Goal: Task Accomplishment & Management: Manage account settings

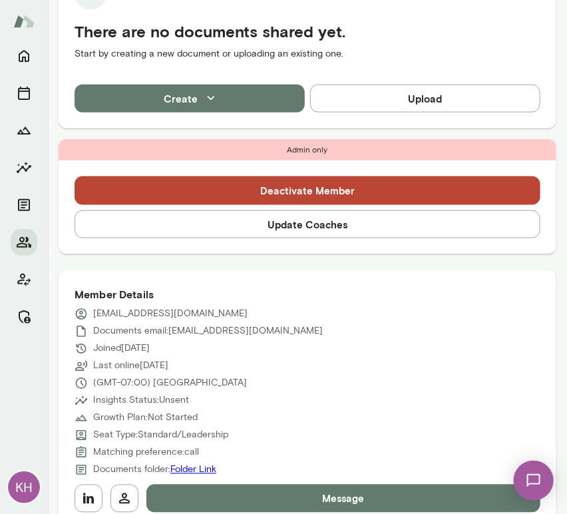
scroll to position [331, 0]
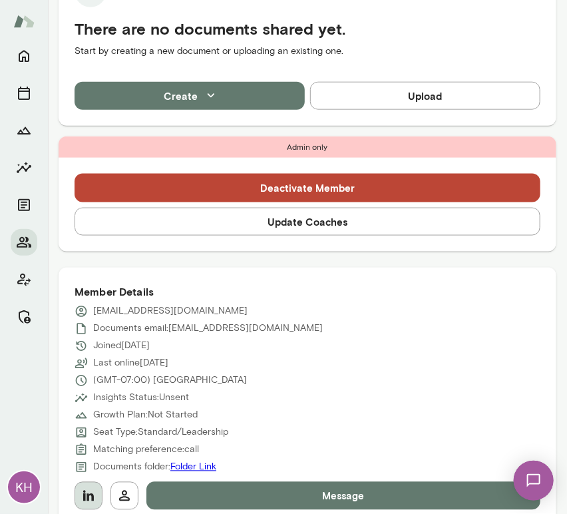
click at [87, 499] on icon "button" at bounding box center [88, 496] width 11 height 11
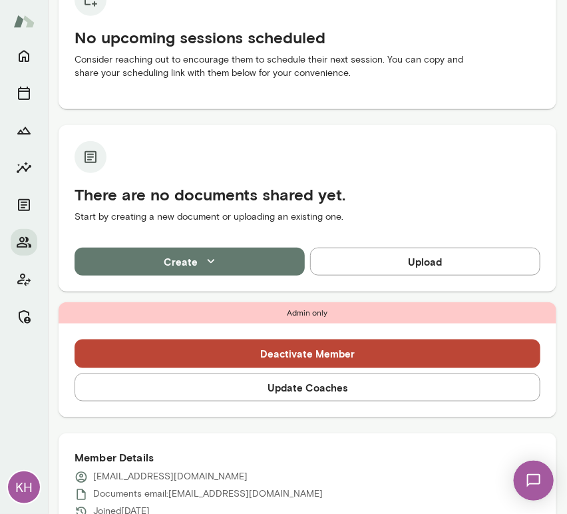
scroll to position [222, 0]
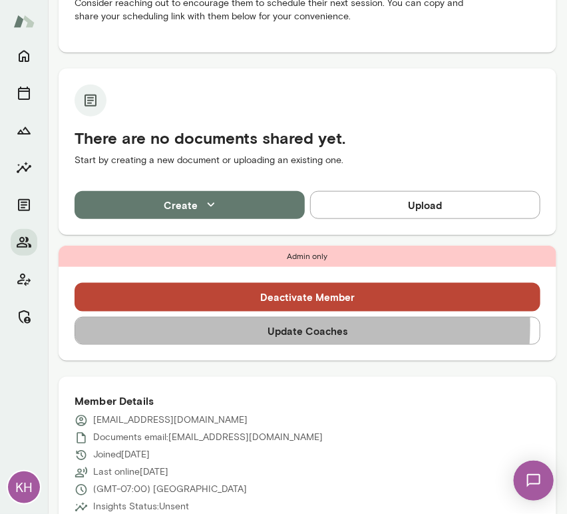
click at [251, 325] on button "Update Coaches" at bounding box center [308, 331] width 466 height 28
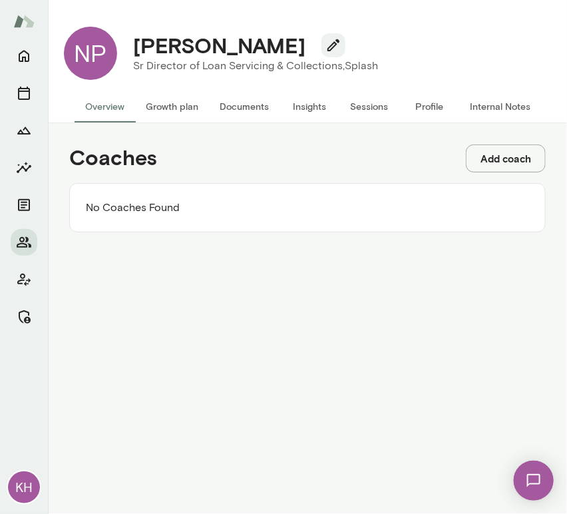
click at [506, 163] on button "Add coach" at bounding box center [506, 158] width 80 height 28
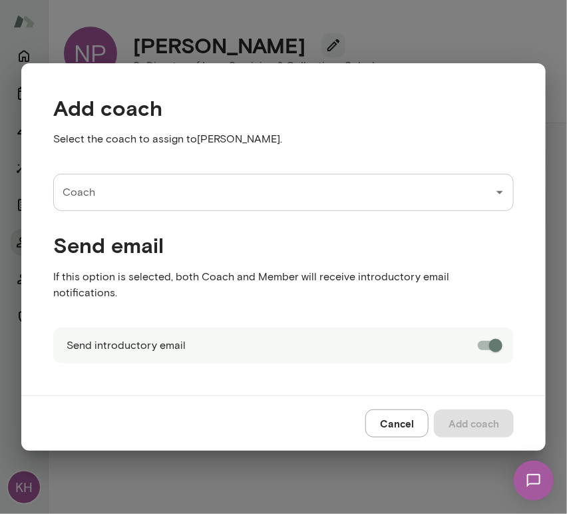
click at [152, 205] on input "Coach" at bounding box center [273, 192] width 429 height 25
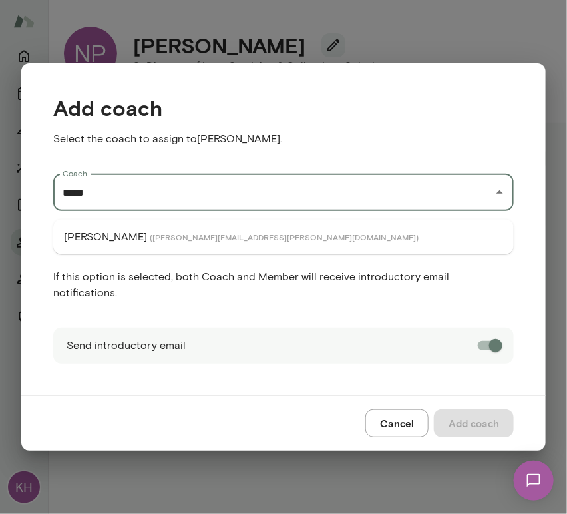
click at [160, 234] on span "( cathywright@mento.co )" at bounding box center [284, 237] width 269 height 11
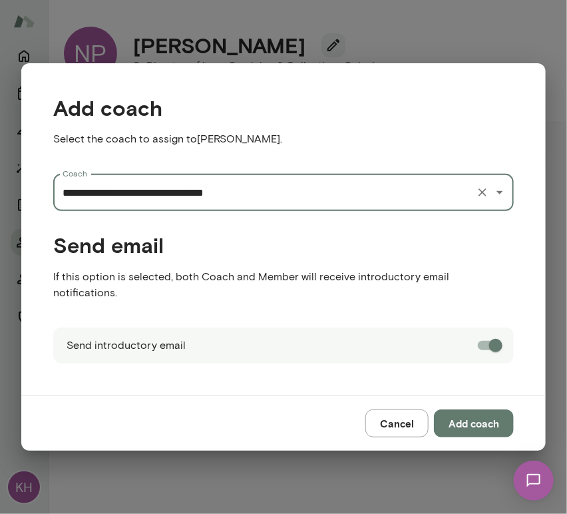
type input "**********"
click at [459, 418] on button "Add coach" at bounding box center [474, 423] width 80 height 28
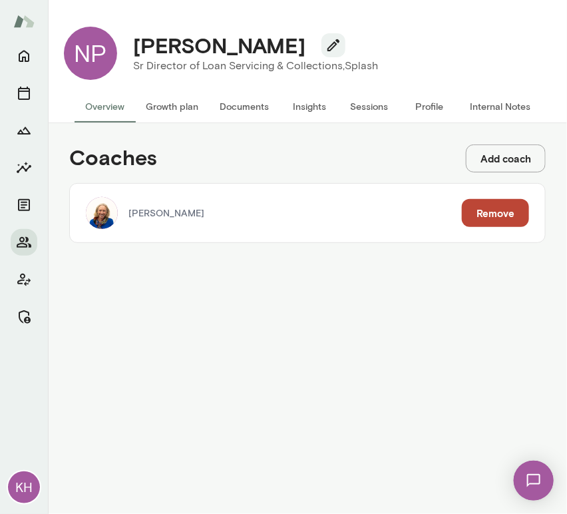
click at [498, 168] on button "Add coach" at bounding box center [506, 158] width 80 height 28
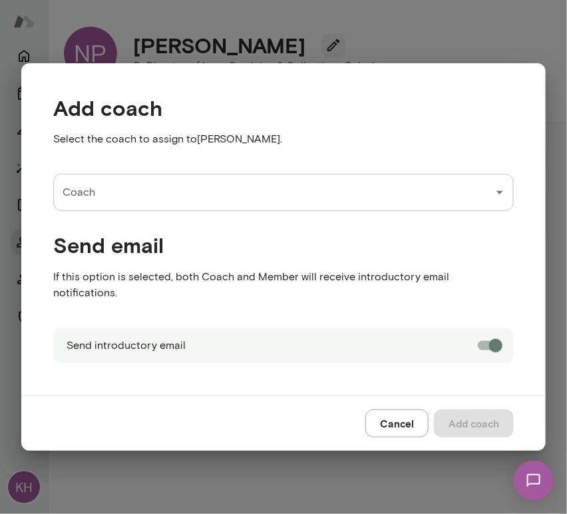
click at [184, 196] on input "Coach" at bounding box center [273, 192] width 429 height 25
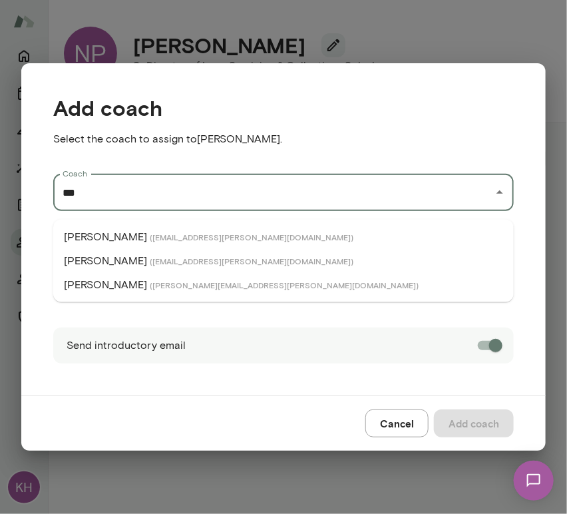
click at [166, 237] on span "( albertvillarde@mento.co )" at bounding box center [252, 237] width 204 height 11
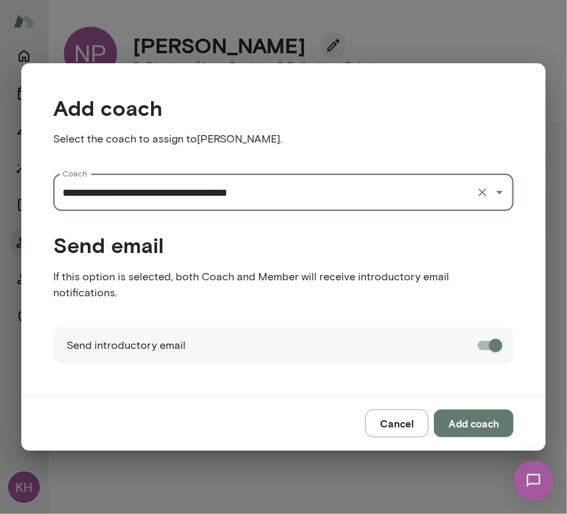
type input "**********"
click at [492, 414] on button "Add coach" at bounding box center [474, 423] width 80 height 28
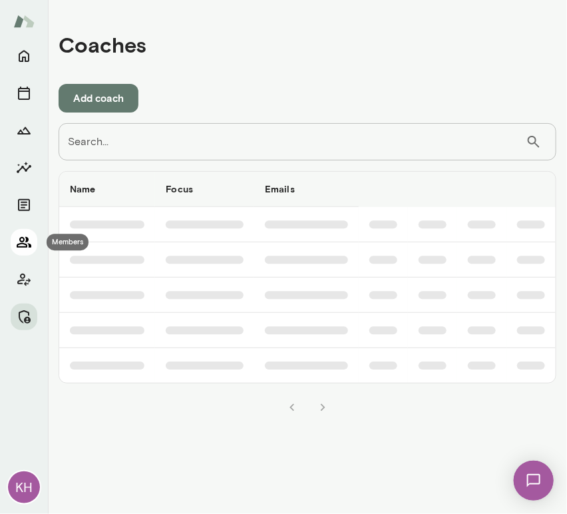
click at [23, 239] on icon "Members" at bounding box center [24, 242] width 15 height 11
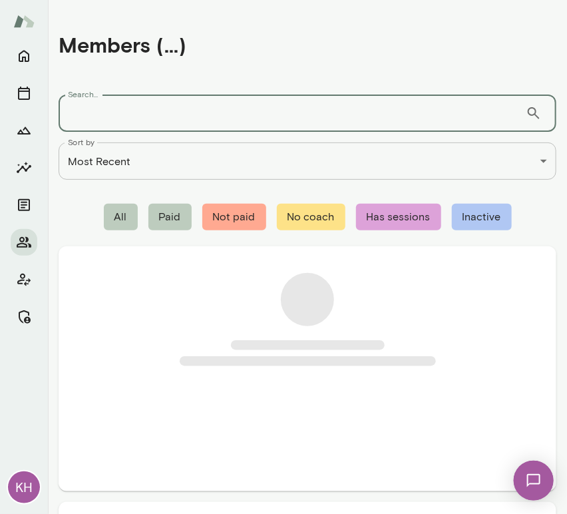
click at [121, 108] on input "Search..." at bounding box center [292, 113] width 467 height 37
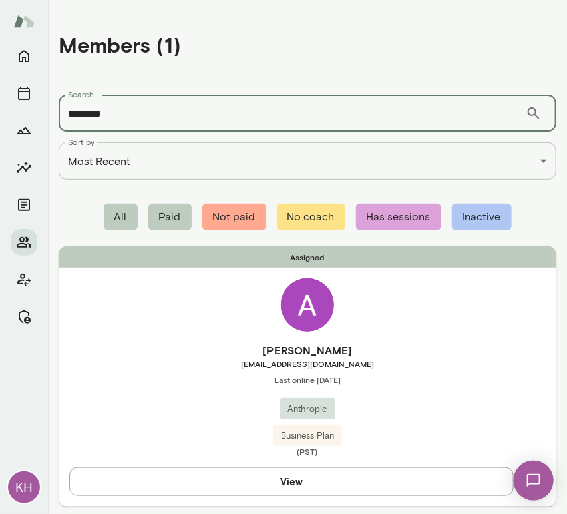
type input "********"
click at [150, 328] on div "Assigned Anna Venancio Marques annav@anthropic.com Last online October 15 Anthr…" at bounding box center [308, 376] width 498 height 260
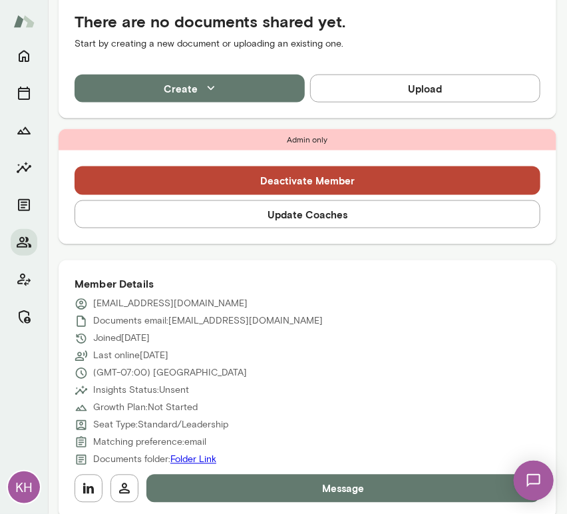
scroll to position [345, 0]
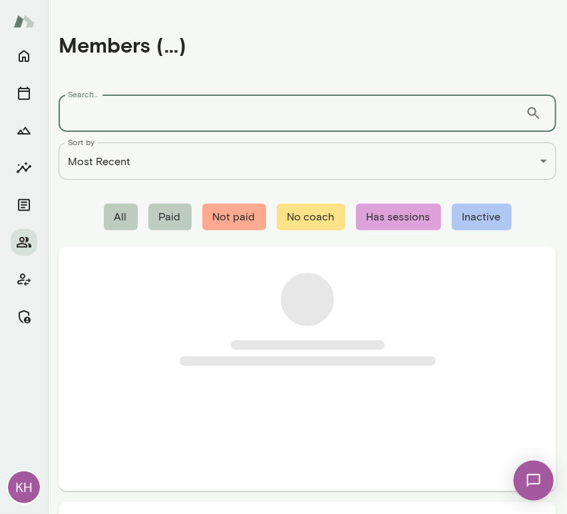
click at [250, 118] on input "Search..." at bounding box center [292, 113] width 467 height 37
paste input "**********"
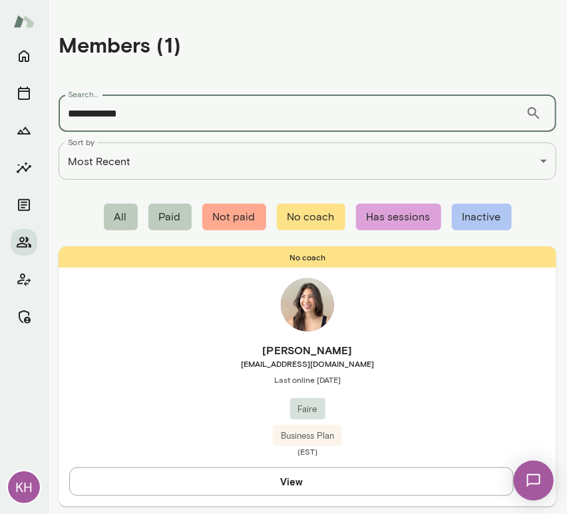
type input "**********"
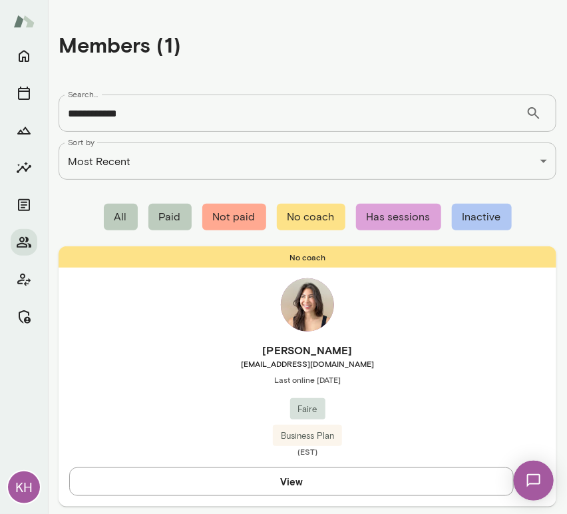
click at [191, 350] on h6 "Jasmine Shen" at bounding box center [308, 350] width 498 height 16
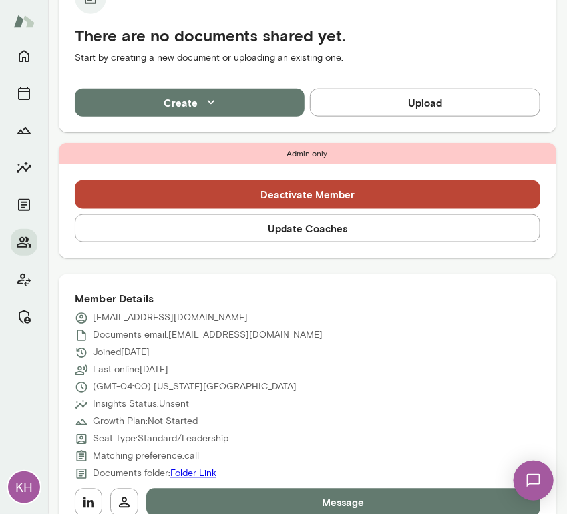
scroll to position [409, 0]
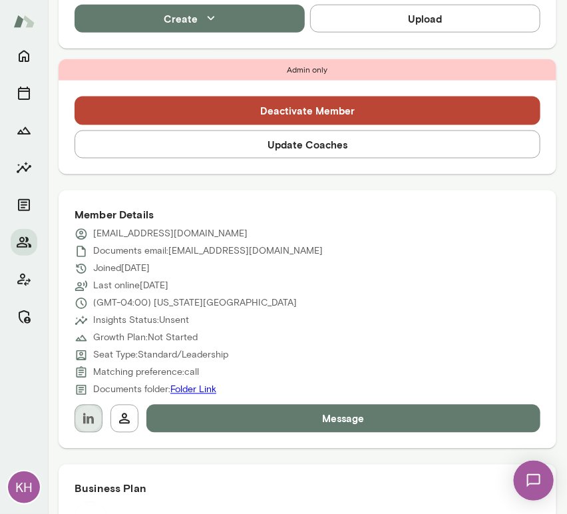
click at [87, 421] on icon "button" at bounding box center [88, 418] width 11 height 11
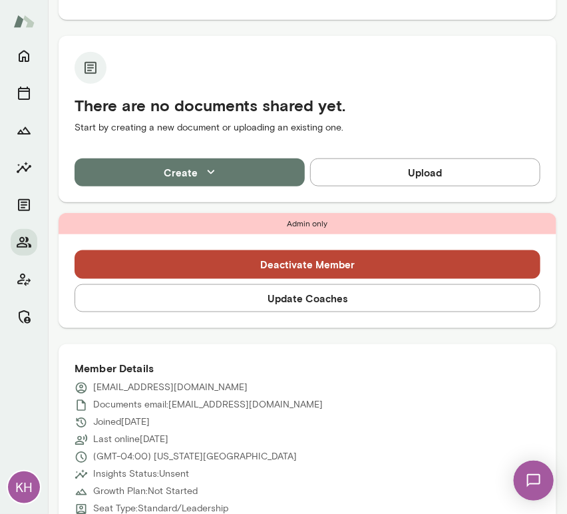
scroll to position [234, 0]
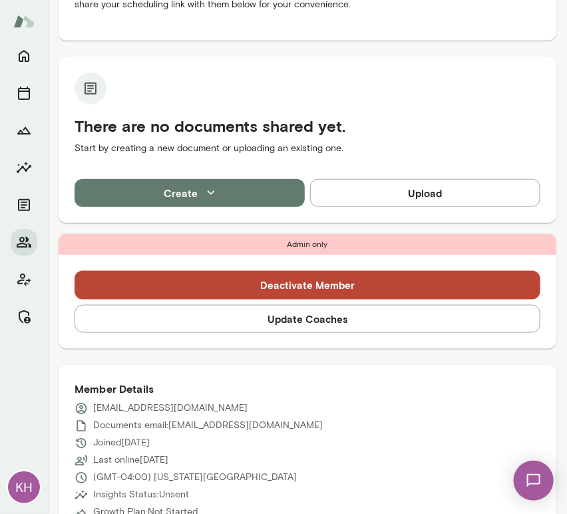
click at [260, 314] on button "Update Coaches" at bounding box center [308, 319] width 466 height 28
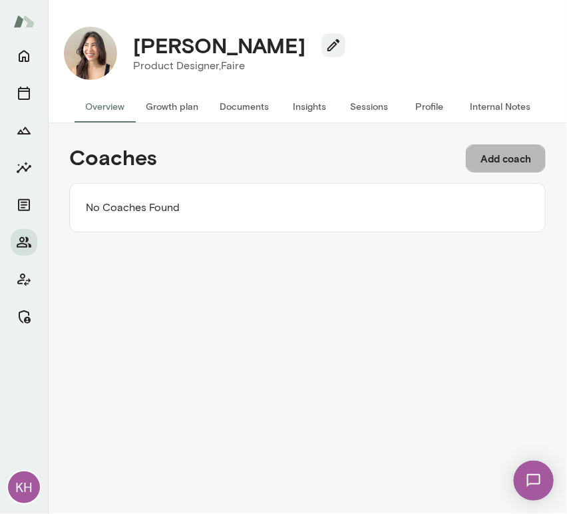
click at [494, 158] on button "Add coach" at bounding box center [506, 158] width 80 height 28
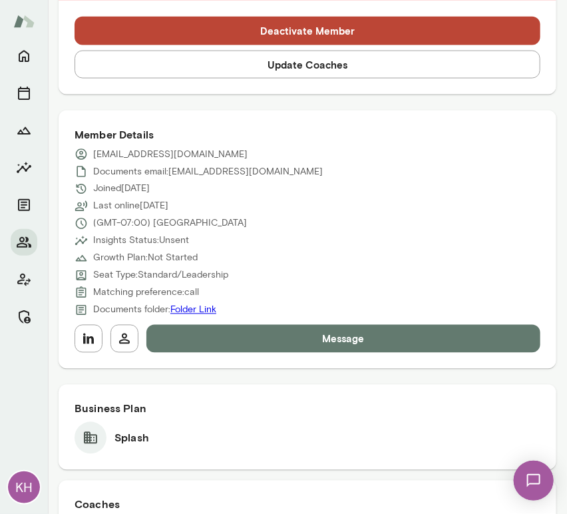
scroll to position [474, 0]
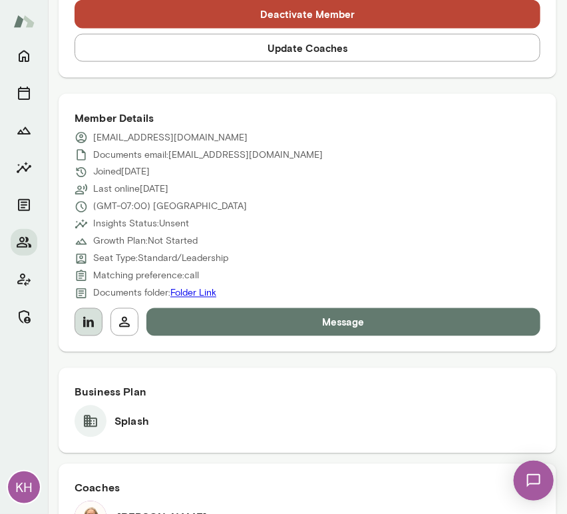
click at [84, 333] on button "button" at bounding box center [89, 322] width 28 height 28
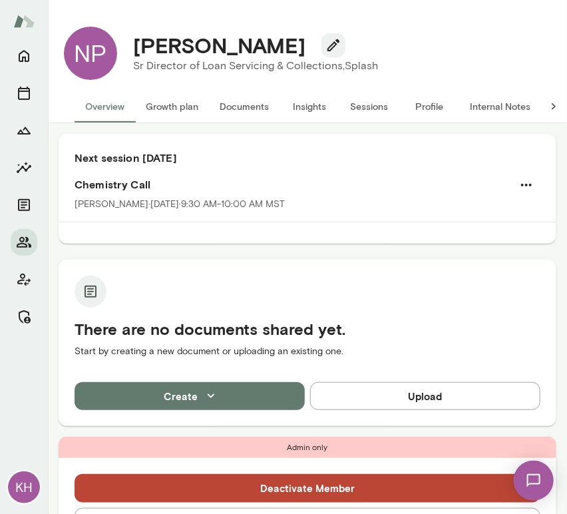
drag, startPoint x: 279, startPoint y: 48, endPoint x: 134, endPoint y: 52, distance: 144.5
click at [134, 52] on h4 "[PERSON_NAME]" at bounding box center [219, 45] width 172 height 25
copy h4 "[PERSON_NAME]"
click at [367, 109] on button "Sessions" at bounding box center [369, 107] width 60 height 32
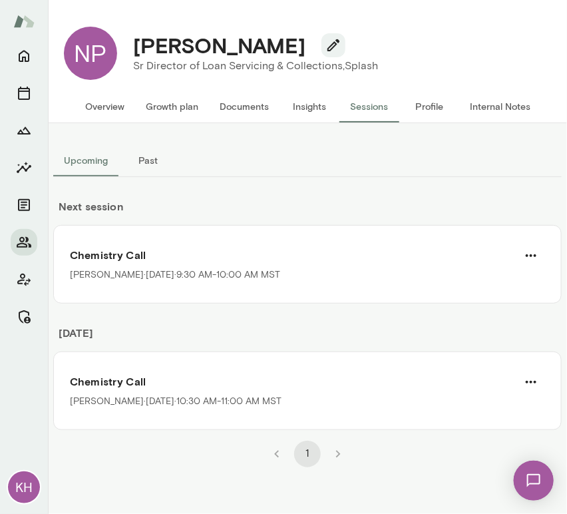
click at [518, 107] on button "Internal Notes" at bounding box center [500, 107] width 82 height 32
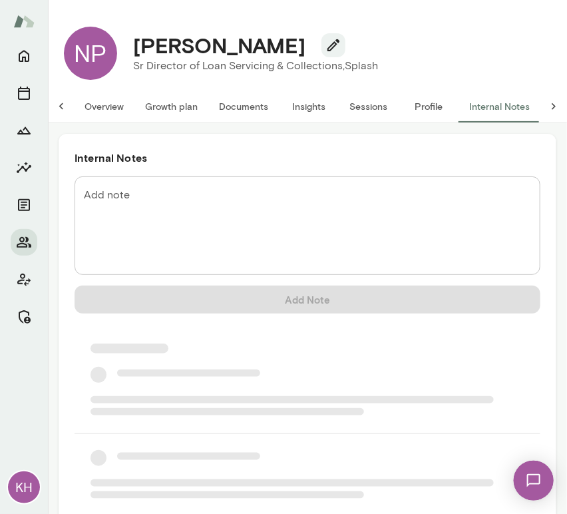
click at [158, 228] on textarea "Add note" at bounding box center [307, 226] width 447 height 77
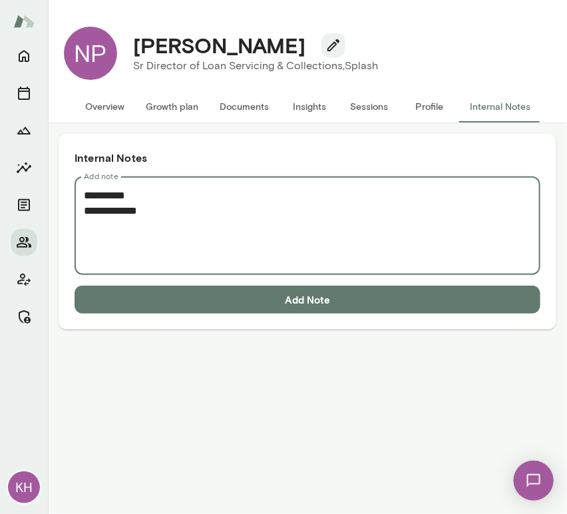
paste textarea "**********"
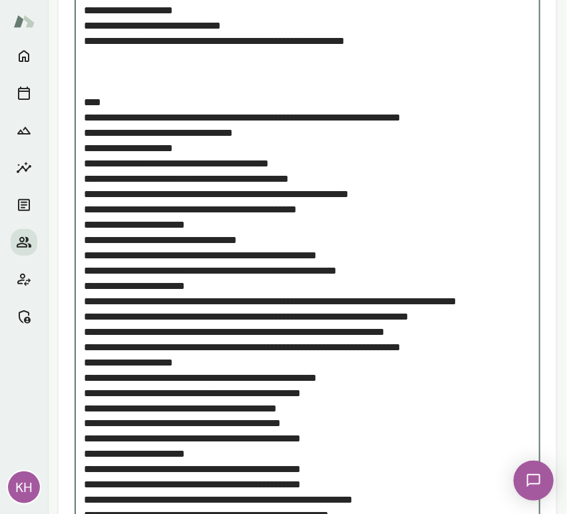
scroll to position [1496, 0]
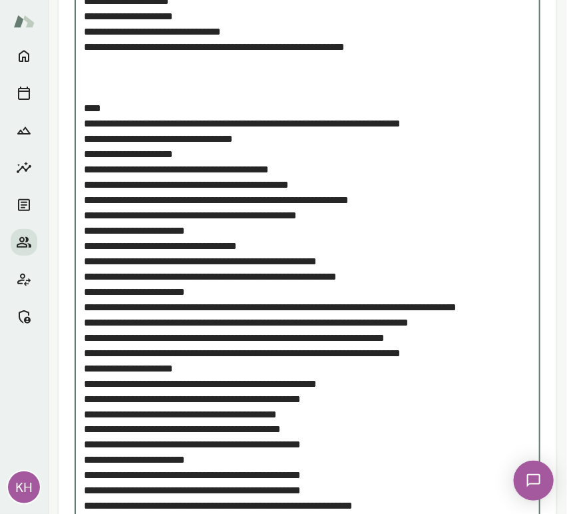
drag, startPoint x: 103, startPoint y: 153, endPoint x: 77, endPoint y: 141, distance: 29.2
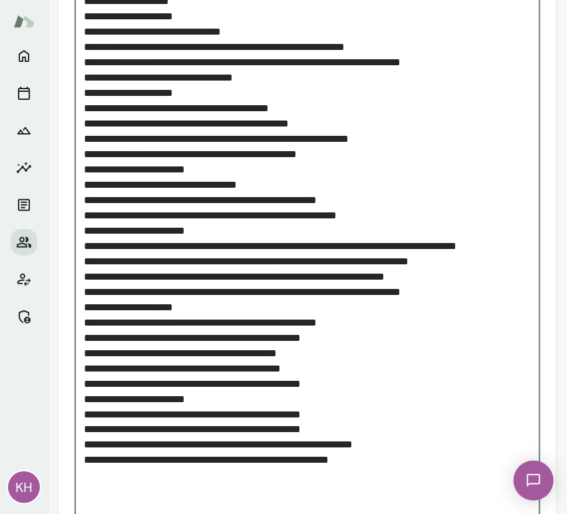
scroll to position [1587, 0]
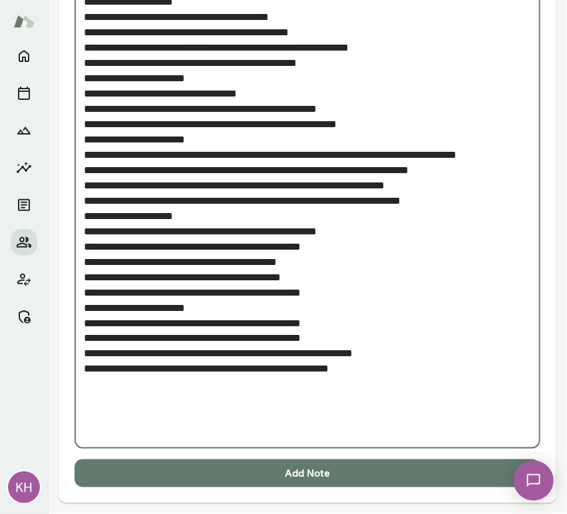
type textarea "**********"
click at [222, 478] on button "Add Note" at bounding box center [308, 473] width 466 height 28
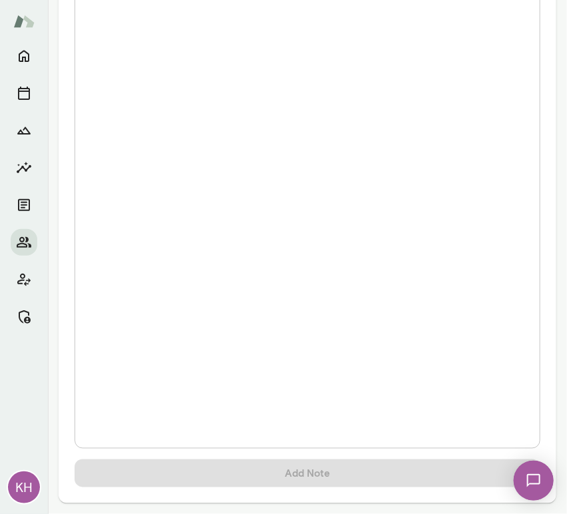
scroll to position [0, 0]
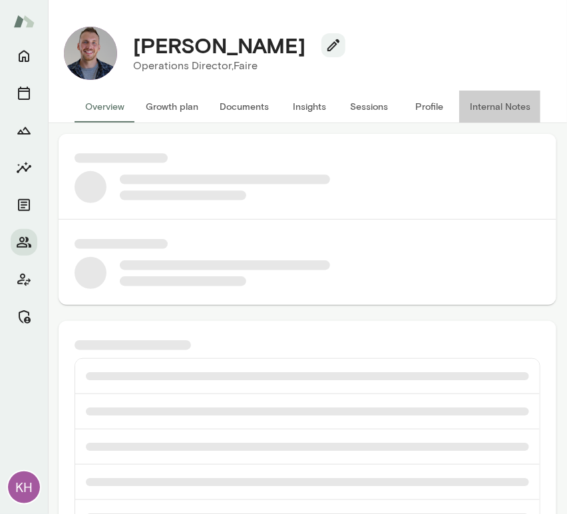
click at [501, 110] on button "Internal Notes" at bounding box center [500, 107] width 82 height 32
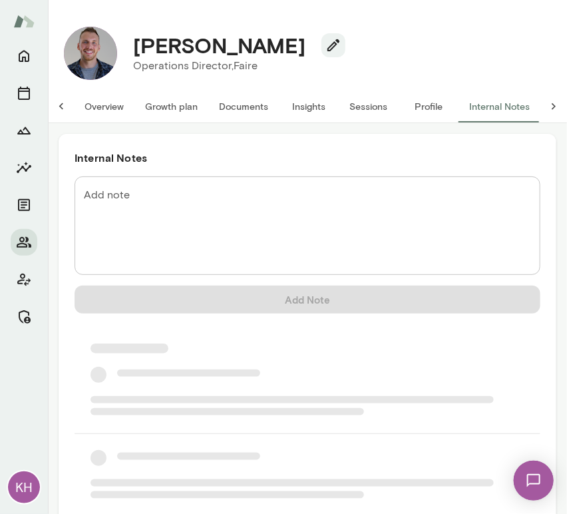
scroll to position [0, 11]
click at [178, 214] on textarea "Add note" at bounding box center [307, 226] width 447 height 77
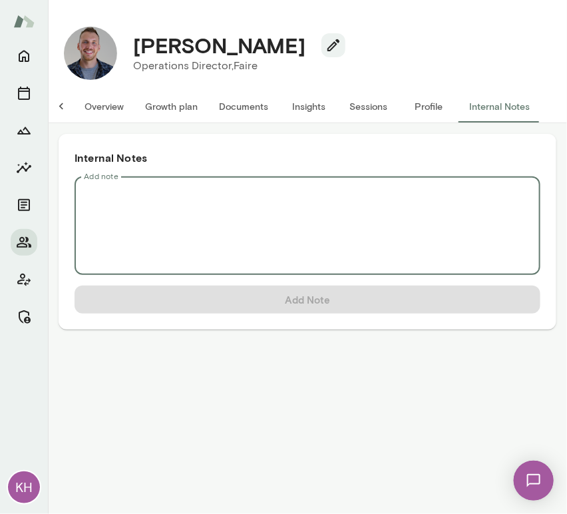
scroll to position [0, 0]
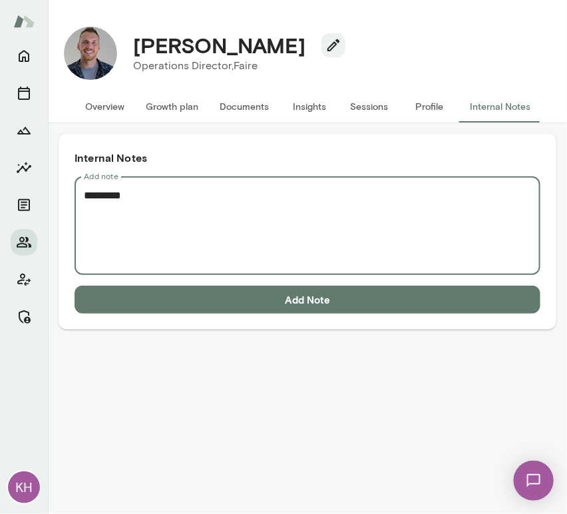
click at [100, 218] on textarea "*********" at bounding box center [307, 226] width 447 height 77
click at [148, 204] on textarea "*********" at bounding box center [307, 226] width 447 height 77
paste textarea "**********"
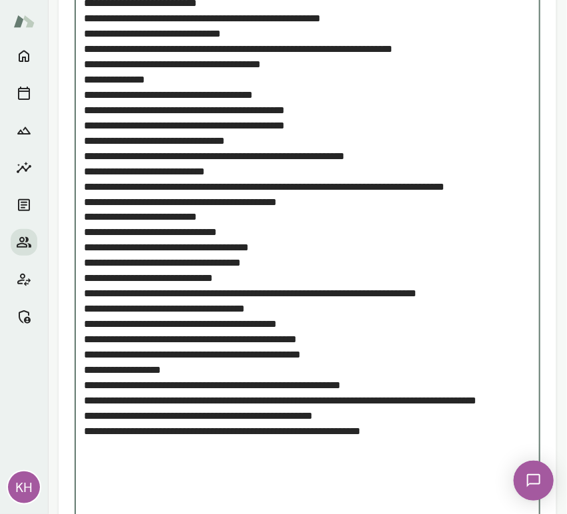
scroll to position [1785, 0]
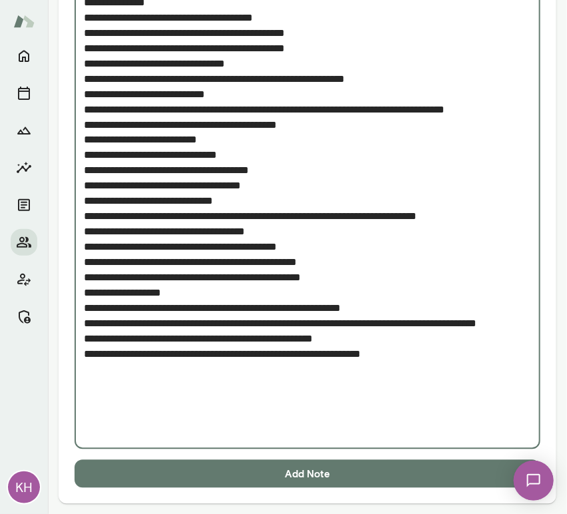
type textarea "**********"
click at [174, 461] on button "Add Note" at bounding box center [308, 474] width 466 height 28
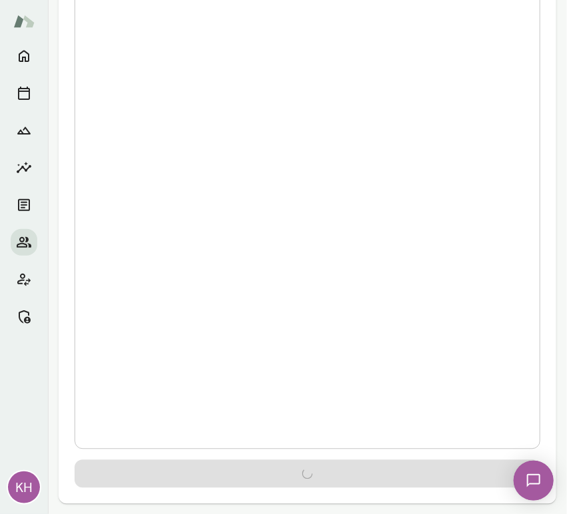
scroll to position [0, 0]
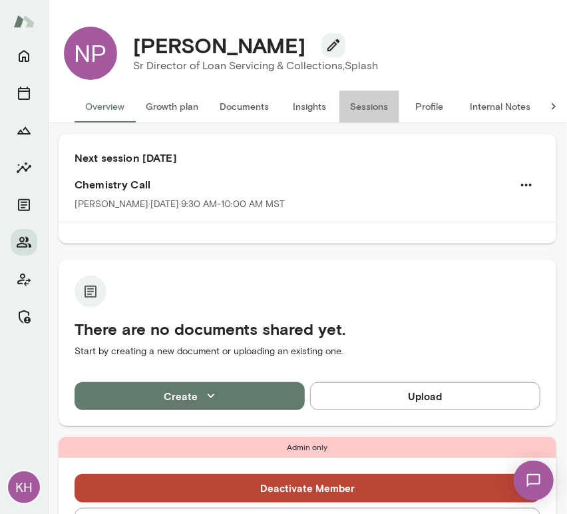
click at [385, 99] on button "Sessions" at bounding box center [369, 107] width 60 height 32
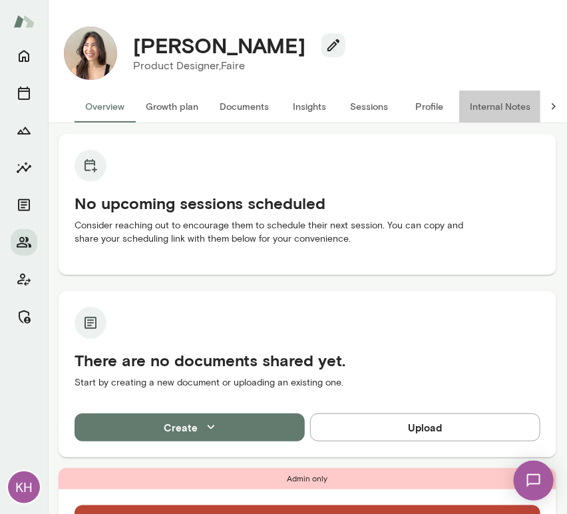
click at [493, 112] on button "Internal Notes" at bounding box center [500, 107] width 82 height 32
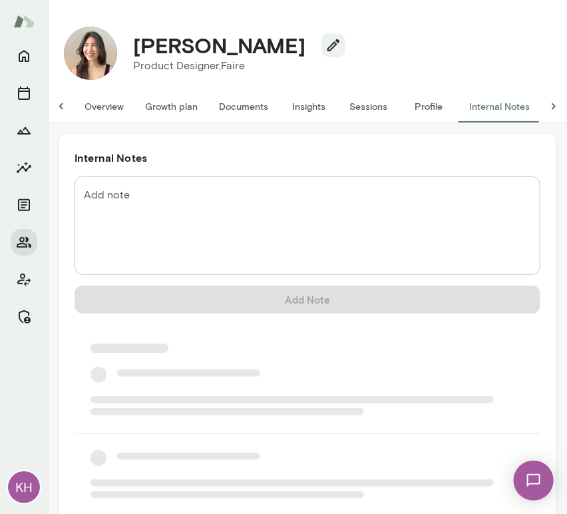
scroll to position [0, 11]
click at [166, 198] on textarea "Add note" at bounding box center [307, 226] width 447 height 77
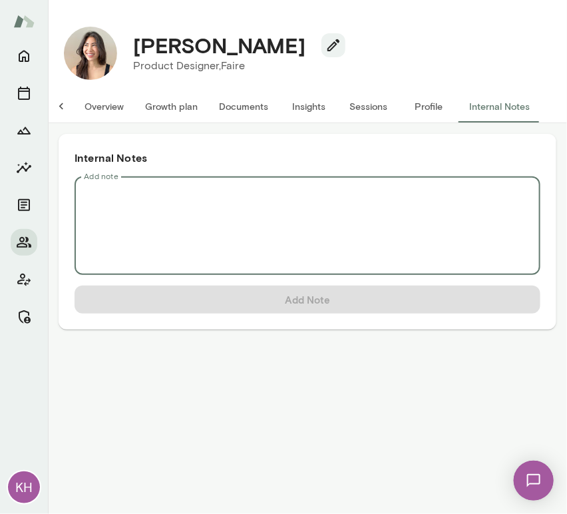
scroll to position [0, 0]
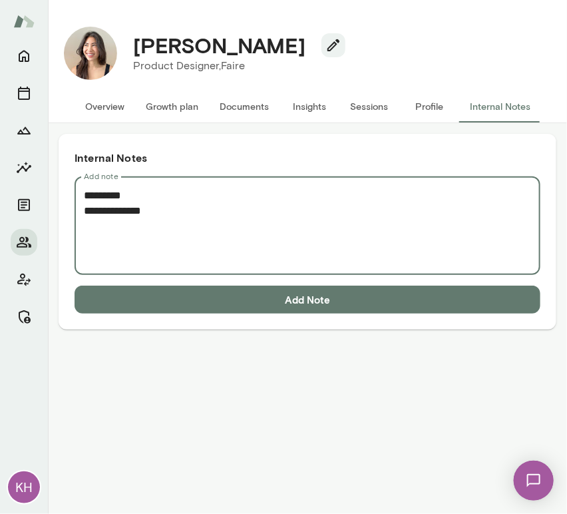
paste textarea "**********"
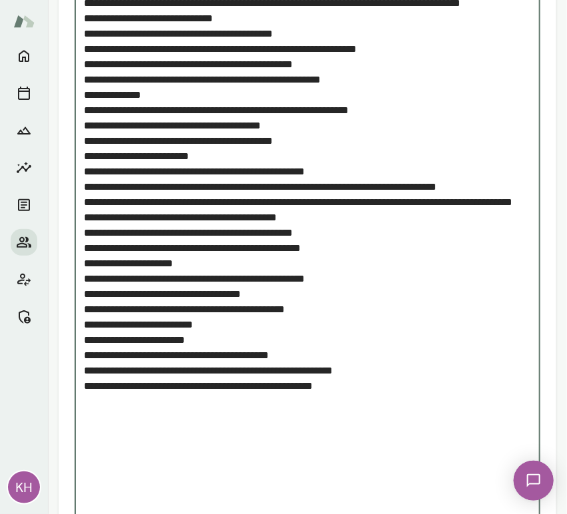
scroll to position [2137, 0]
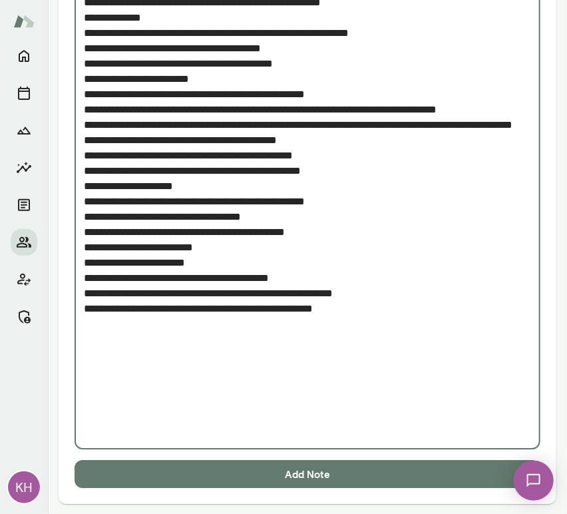
type textarea "**********"
click at [179, 465] on button "Add Note" at bounding box center [308, 474] width 466 height 28
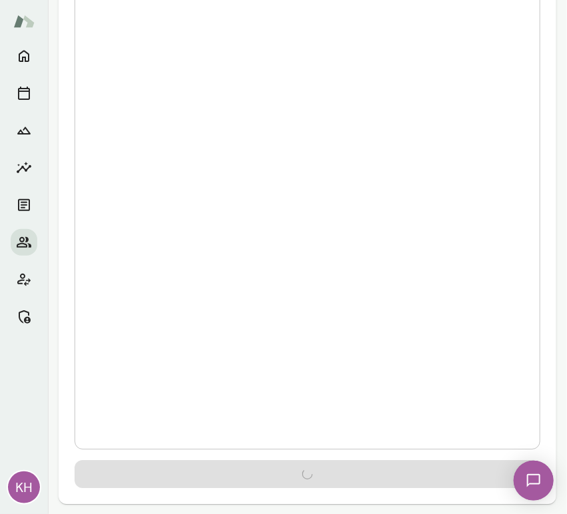
scroll to position [0, 0]
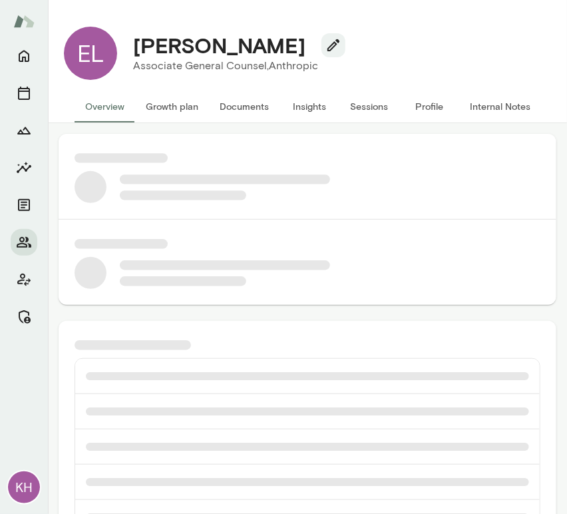
click at [123, 46] on div "[PERSON_NAME]" at bounding box center [233, 45] width 223 height 25
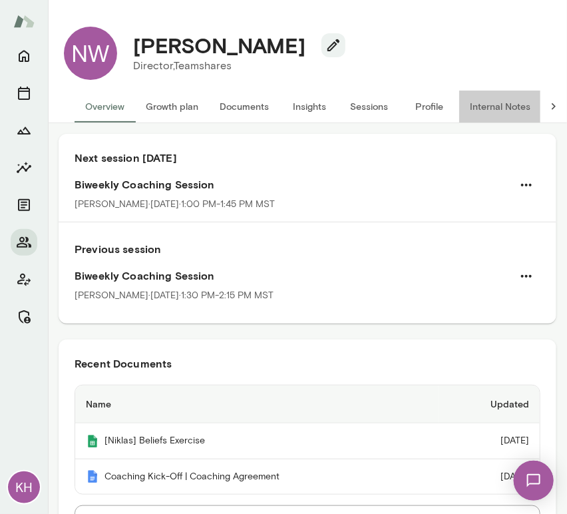
click at [485, 102] on button "Internal Notes" at bounding box center [500, 107] width 82 height 32
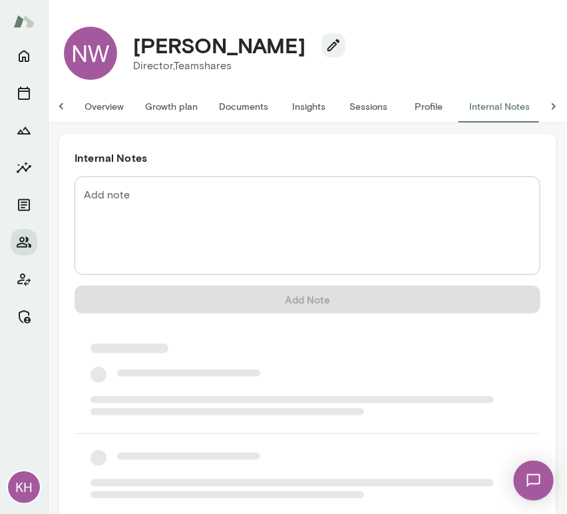
scroll to position [0, 11]
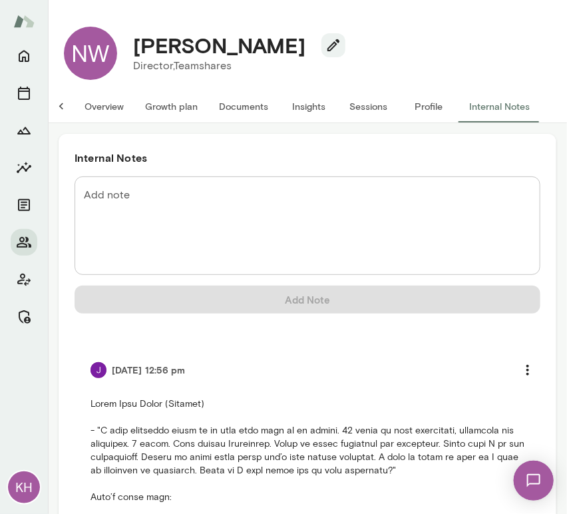
drag, startPoint x: 320, startPoint y: 41, endPoint x: 131, endPoint y: 37, distance: 189.1
click at [131, 37] on div "Niklas Witzigmann" at bounding box center [233, 45] width 223 height 25
copy h4 "Niklas Witzigmann"
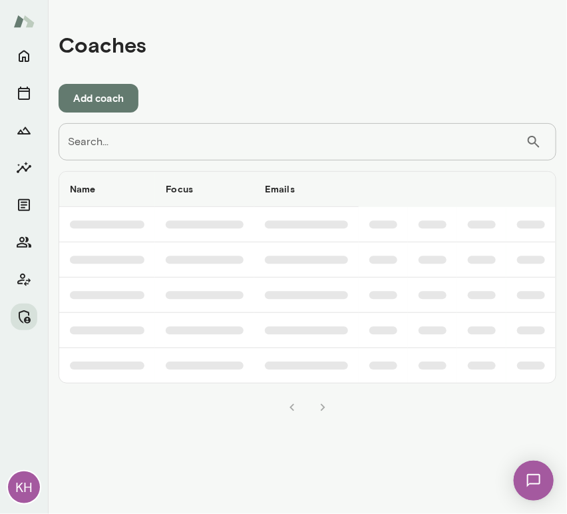
click at [150, 160] on div "Name Focus Emails Status Capacity Scheduling Updated" at bounding box center [308, 290] width 498 height 260
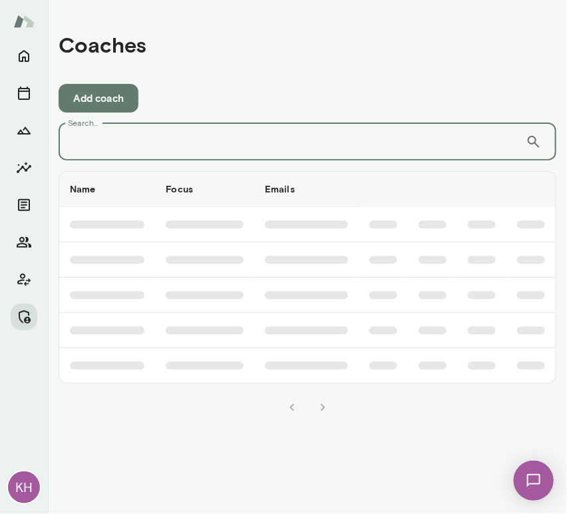
click at [103, 134] on input "Search..." at bounding box center [292, 141] width 467 height 37
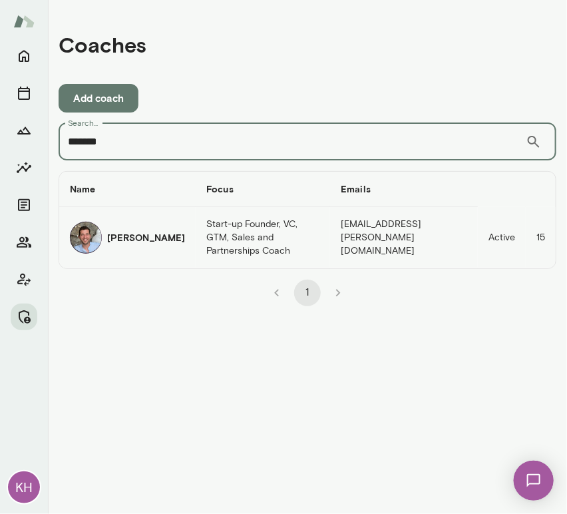
type input "*******"
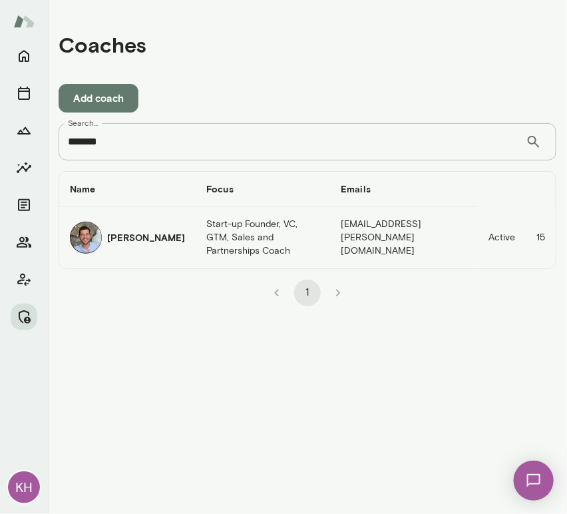
click at [80, 236] on img "coaches table" at bounding box center [86, 238] width 32 height 32
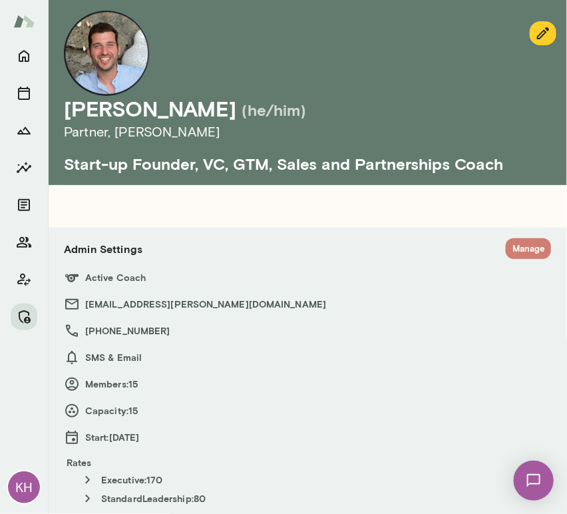
click at [518, 249] on button "Manage" at bounding box center [528, 248] width 45 height 21
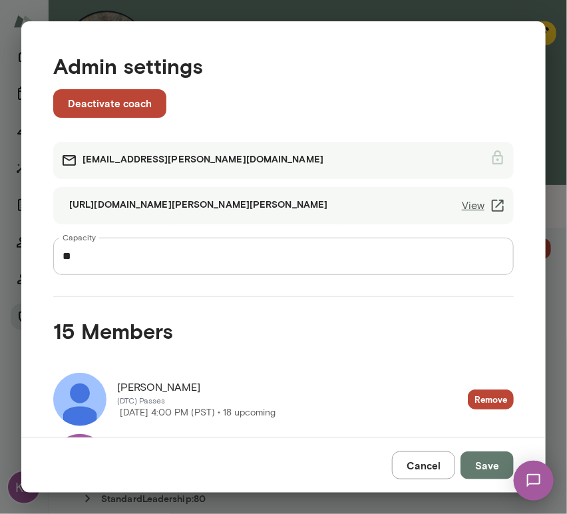
click at [432, 458] on button "Cancel" at bounding box center [423, 465] width 63 height 28
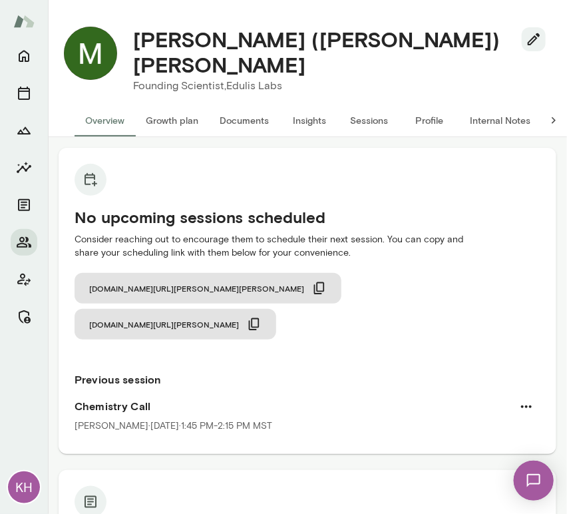
click at [373, 110] on button "Sessions" at bounding box center [369, 121] width 60 height 32
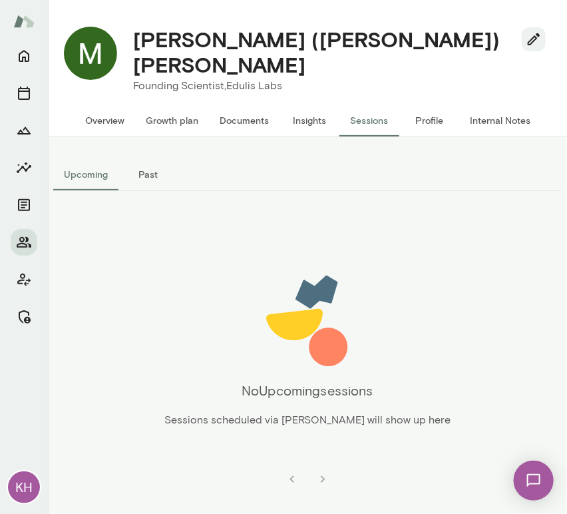
click at [154, 161] on button "Past" at bounding box center [148, 174] width 60 height 32
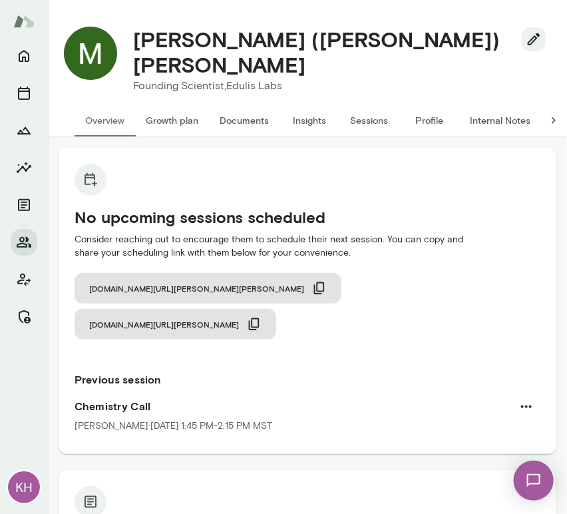
click at [363, 105] on button "Sessions" at bounding box center [369, 121] width 60 height 32
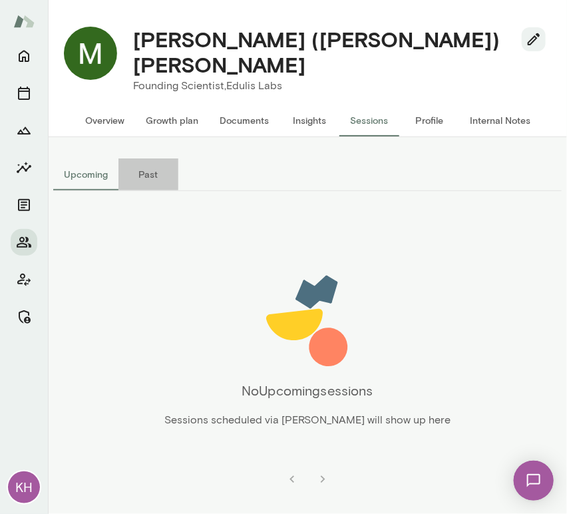
click at [138, 160] on button "Past" at bounding box center [148, 174] width 60 height 32
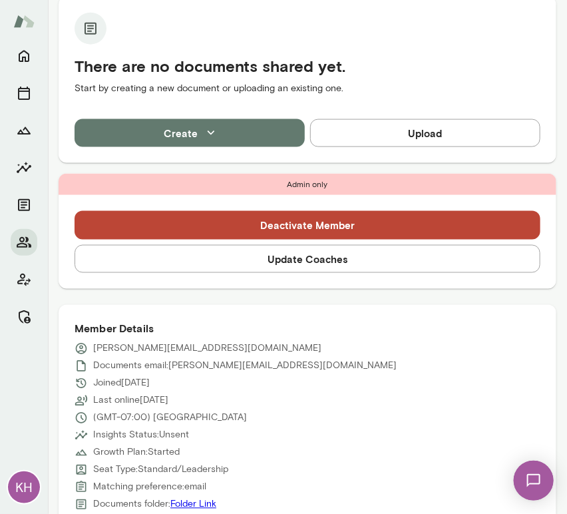
scroll to position [369, 0]
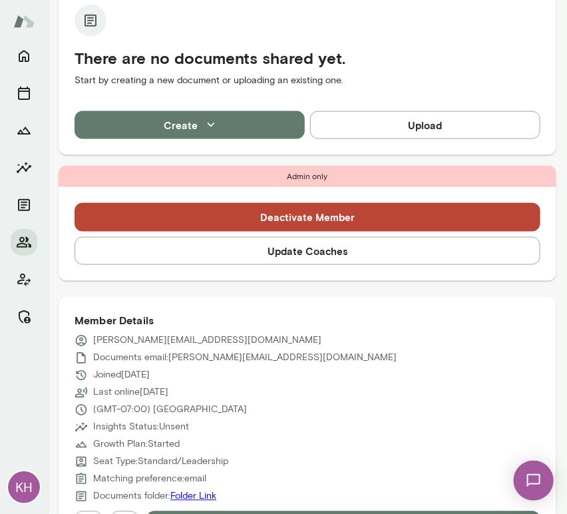
click at [218, 237] on button "Update Coaches" at bounding box center [308, 251] width 466 height 28
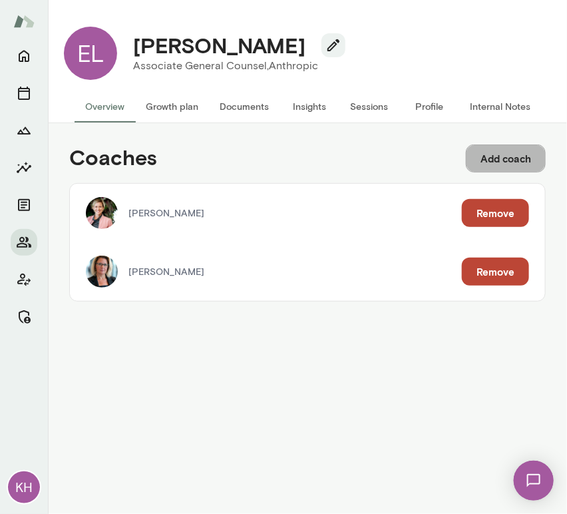
click at [497, 156] on button "Add coach" at bounding box center [506, 158] width 80 height 28
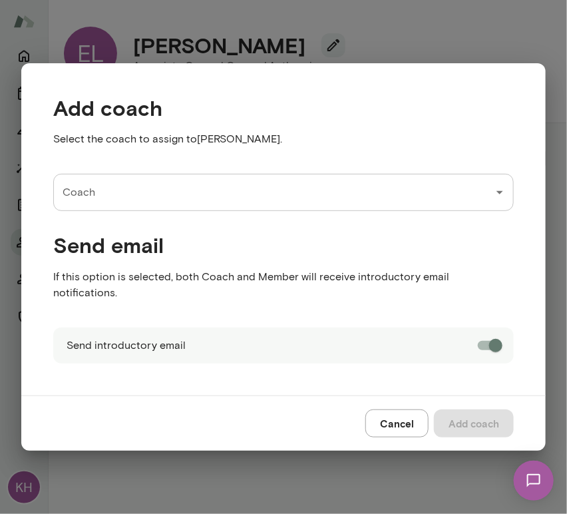
click at [240, 205] on input "Coach" at bounding box center [273, 192] width 429 height 25
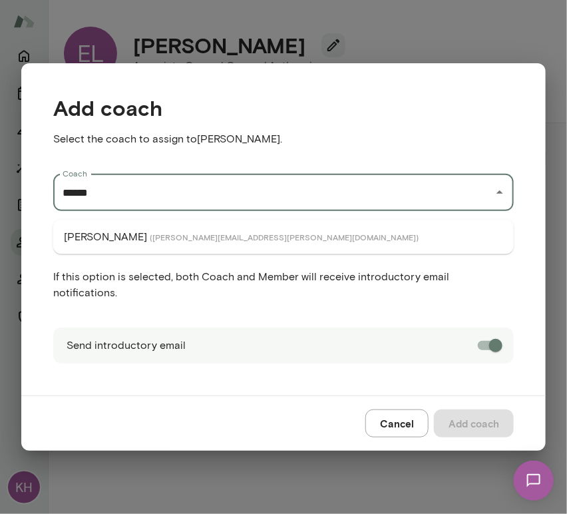
click at [150, 238] on span "( [PERSON_NAME][EMAIL_ADDRESS][PERSON_NAME][DOMAIN_NAME] )" at bounding box center [284, 237] width 269 height 11
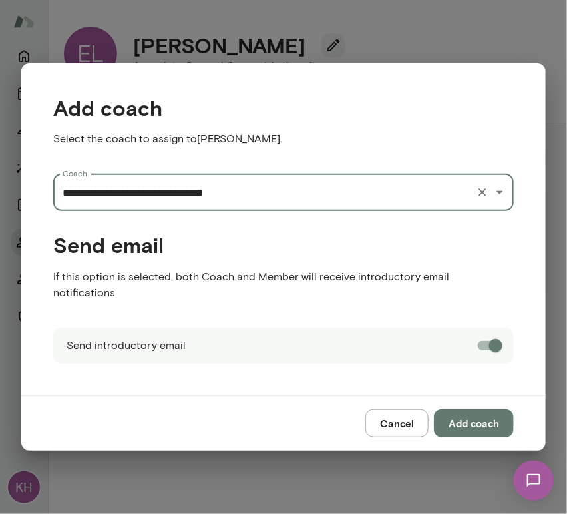
type input "**********"
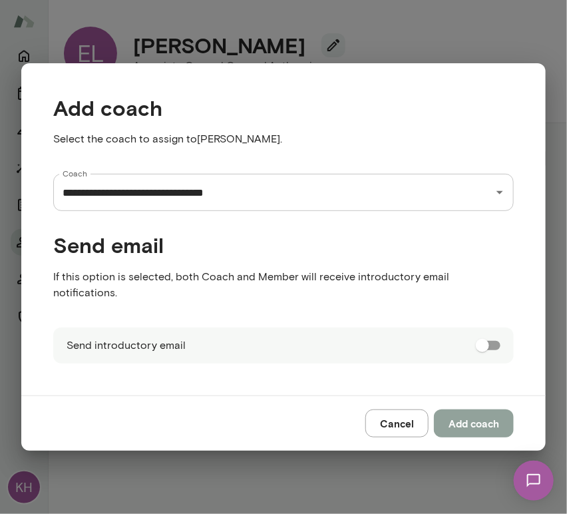
click at [482, 409] on button "Add coach" at bounding box center [474, 423] width 80 height 28
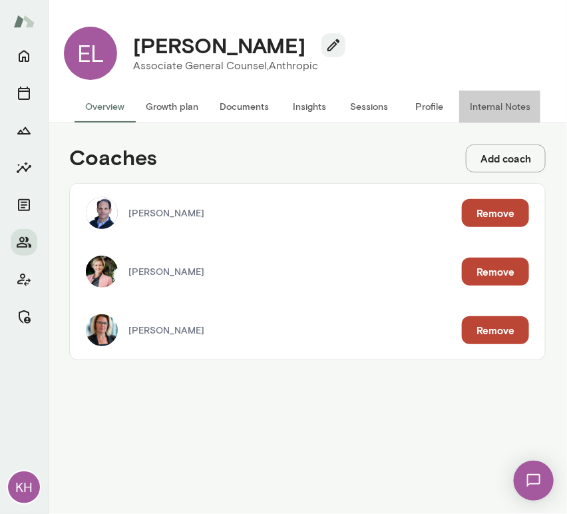
click at [492, 110] on button "Internal Notes" at bounding box center [500, 107] width 82 height 32
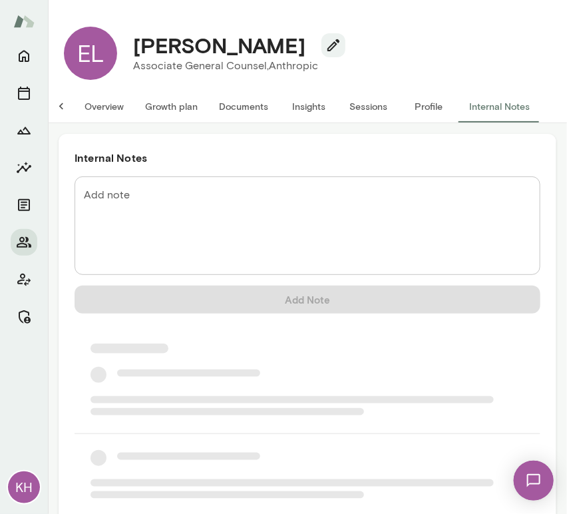
scroll to position [122, 0]
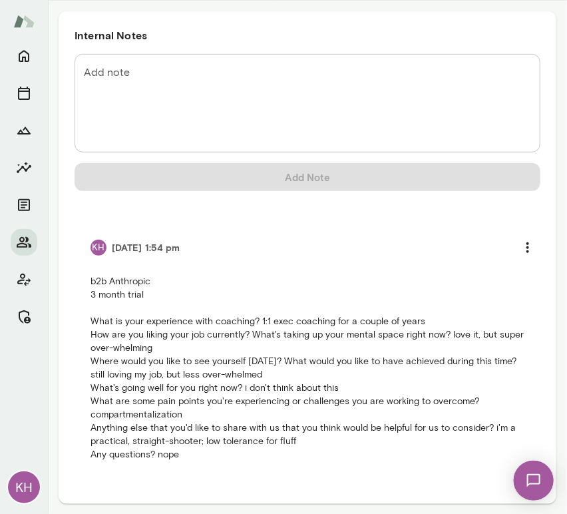
drag, startPoint x: 87, startPoint y: 279, endPoint x: 190, endPoint y: 467, distance: 214.2
click at [190, 467] on li "KH 10/01/25 at 1:54 pm b2b Anthropic 3 month trial What is your experience with…" at bounding box center [308, 348] width 466 height 260
copy p "b2b Anthropic 3 month trial What is your experience with coaching? 1:1 exec coa…"
click at [520, 240] on icon "more" at bounding box center [528, 248] width 16 height 16
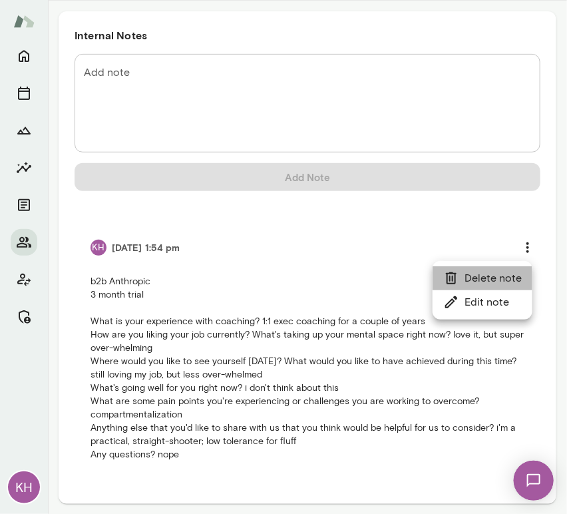
click at [475, 280] on li "Delete note" at bounding box center [483, 278] width 100 height 24
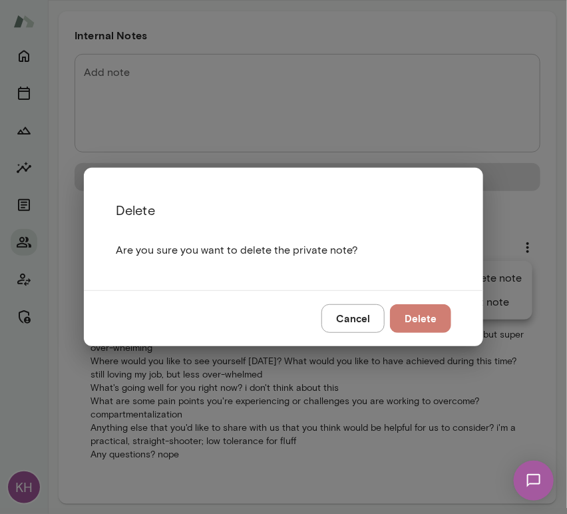
click at [421, 312] on button "Delete" at bounding box center [420, 318] width 61 height 28
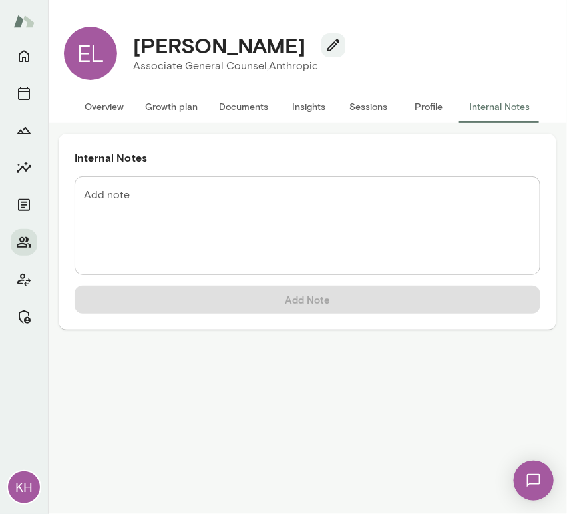
scroll to position [0, 0]
click at [150, 209] on textarea "Add note" at bounding box center [307, 226] width 447 height 77
paste textarea "**********"
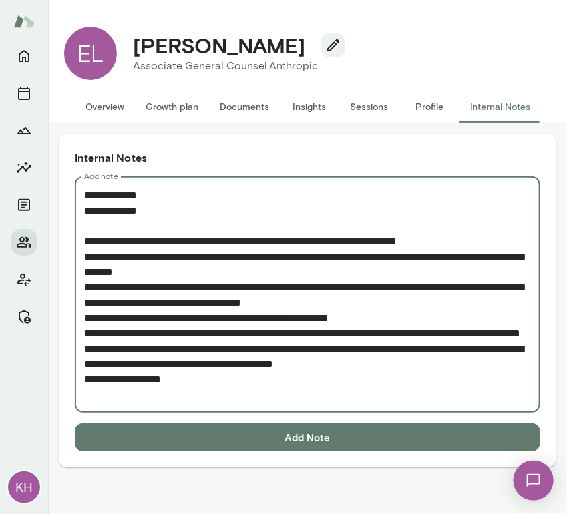
type textarea "**********"
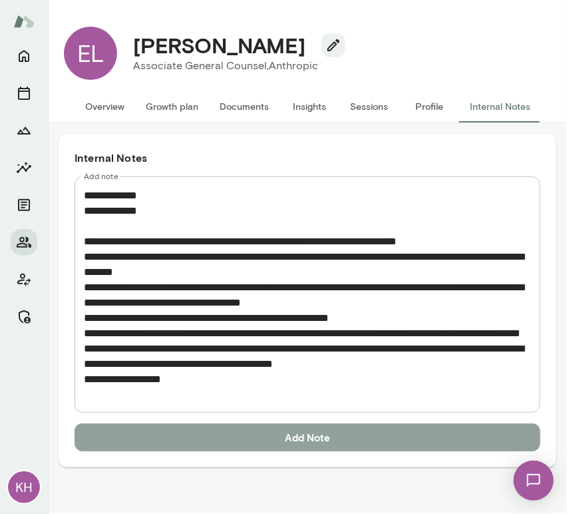
click at [193, 446] on button "Add Note" at bounding box center [308, 437] width 466 height 28
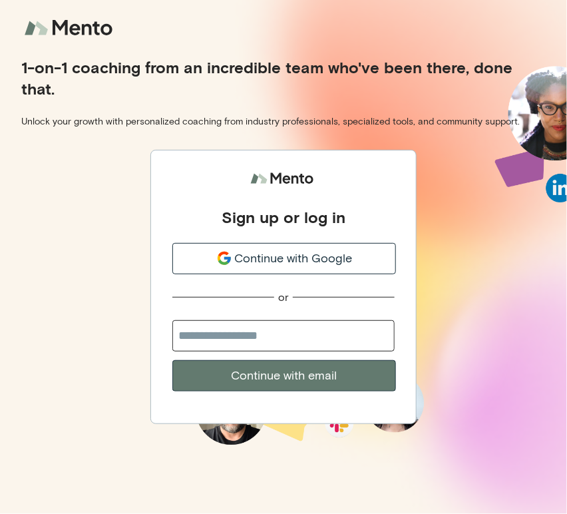
click at [219, 266] on div "Continue with Google" at bounding box center [284, 259] width 222 height 18
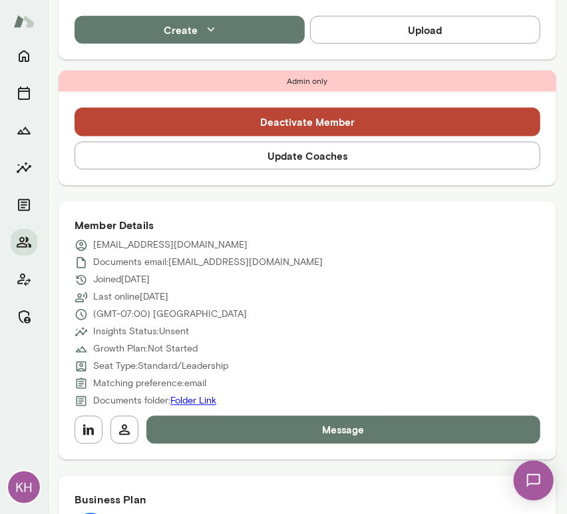
scroll to position [423, 0]
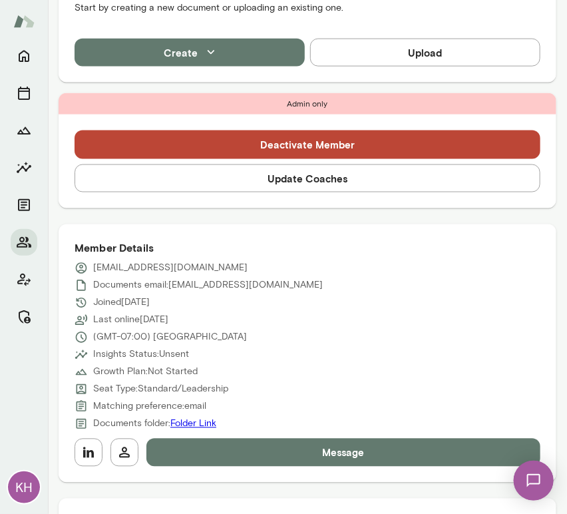
click at [228, 182] on button "Update Coaches" at bounding box center [308, 178] width 466 height 28
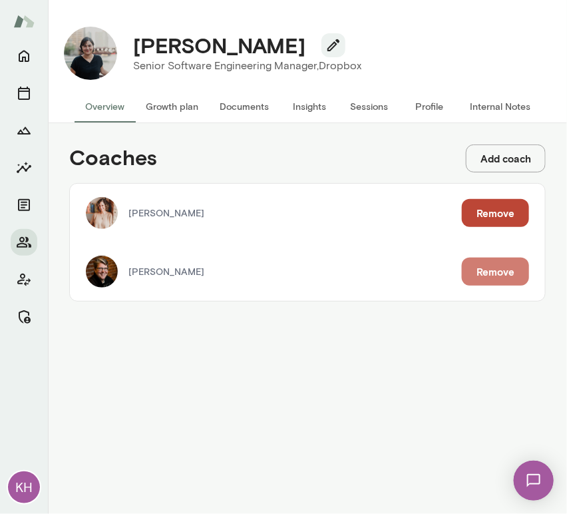
click at [471, 278] on button "Remove" at bounding box center [495, 272] width 67 height 28
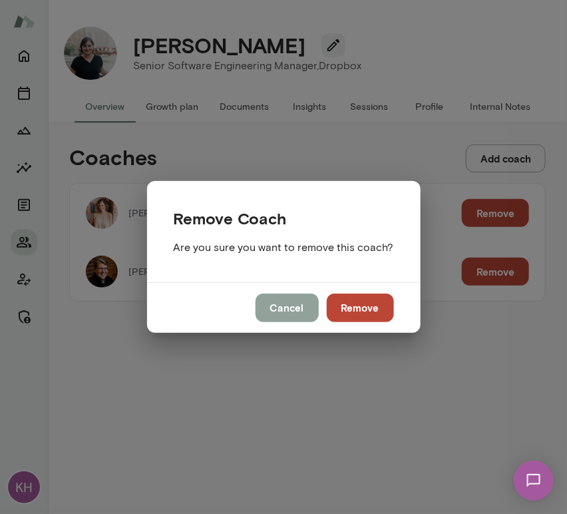
click at [295, 310] on button "Cancel" at bounding box center [287, 308] width 63 height 28
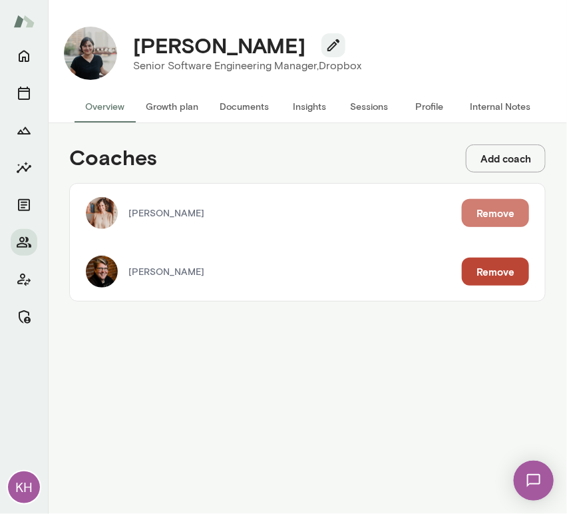
click at [495, 210] on button "Remove" at bounding box center [495, 213] width 67 height 28
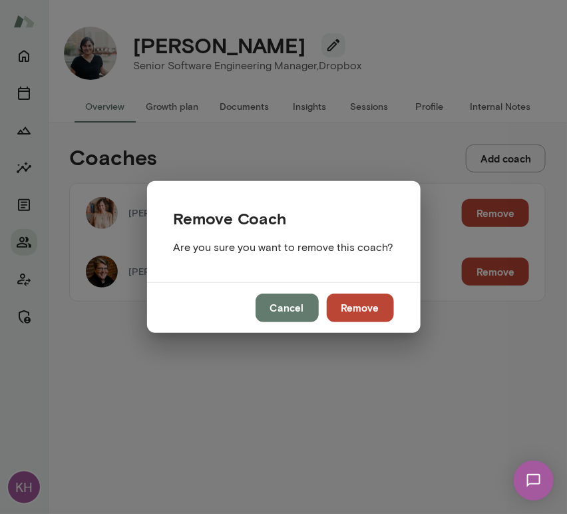
click at [362, 312] on button "Remove" at bounding box center [360, 308] width 67 height 28
